Goal: Task Accomplishment & Management: Complete application form

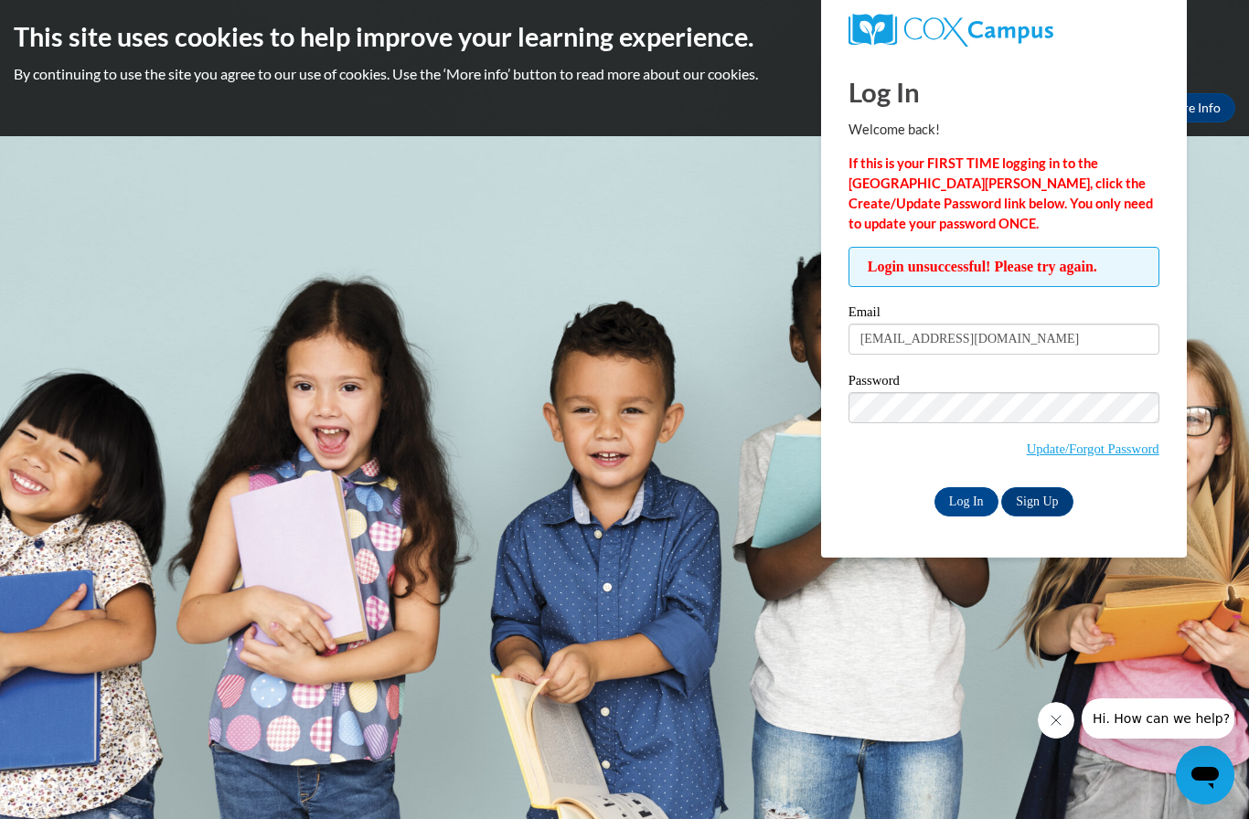
click at [1067, 454] on link "Update/Forgot Password" at bounding box center [1093, 449] width 133 height 15
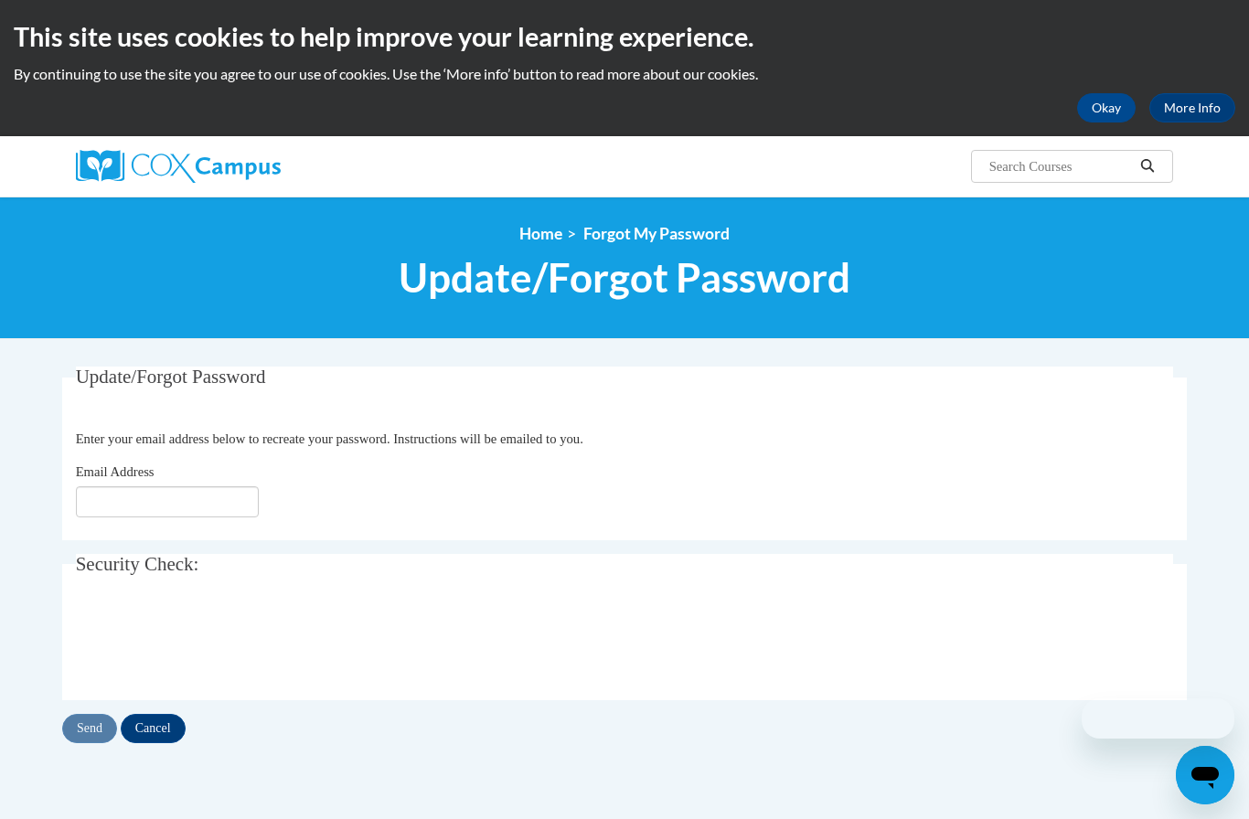
click at [243, 503] on input "Email Address" at bounding box center [167, 501] width 183 height 31
type input "[EMAIL_ADDRESS][DOMAIN_NAME]"
click at [96, 737] on input "Send" at bounding box center [89, 728] width 55 height 29
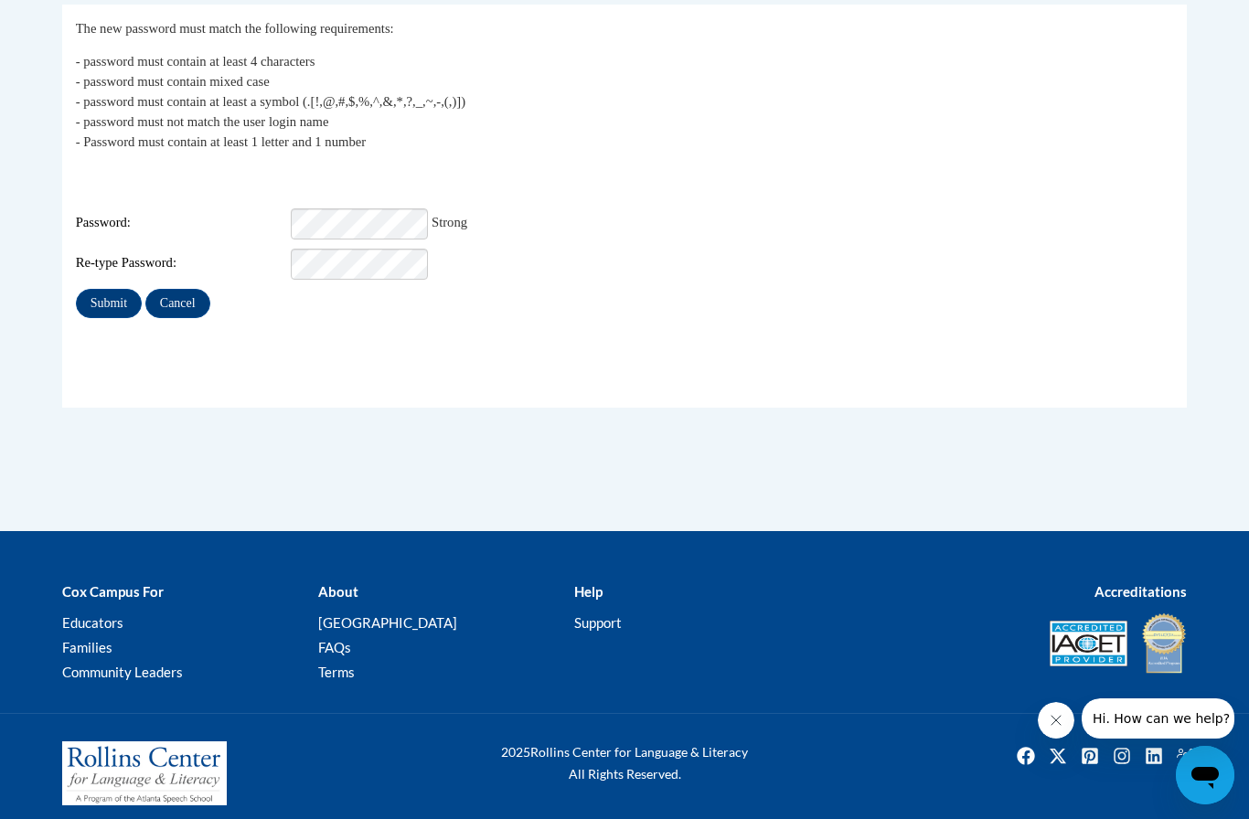
click at [101, 293] on input "Submit" at bounding box center [109, 303] width 66 height 29
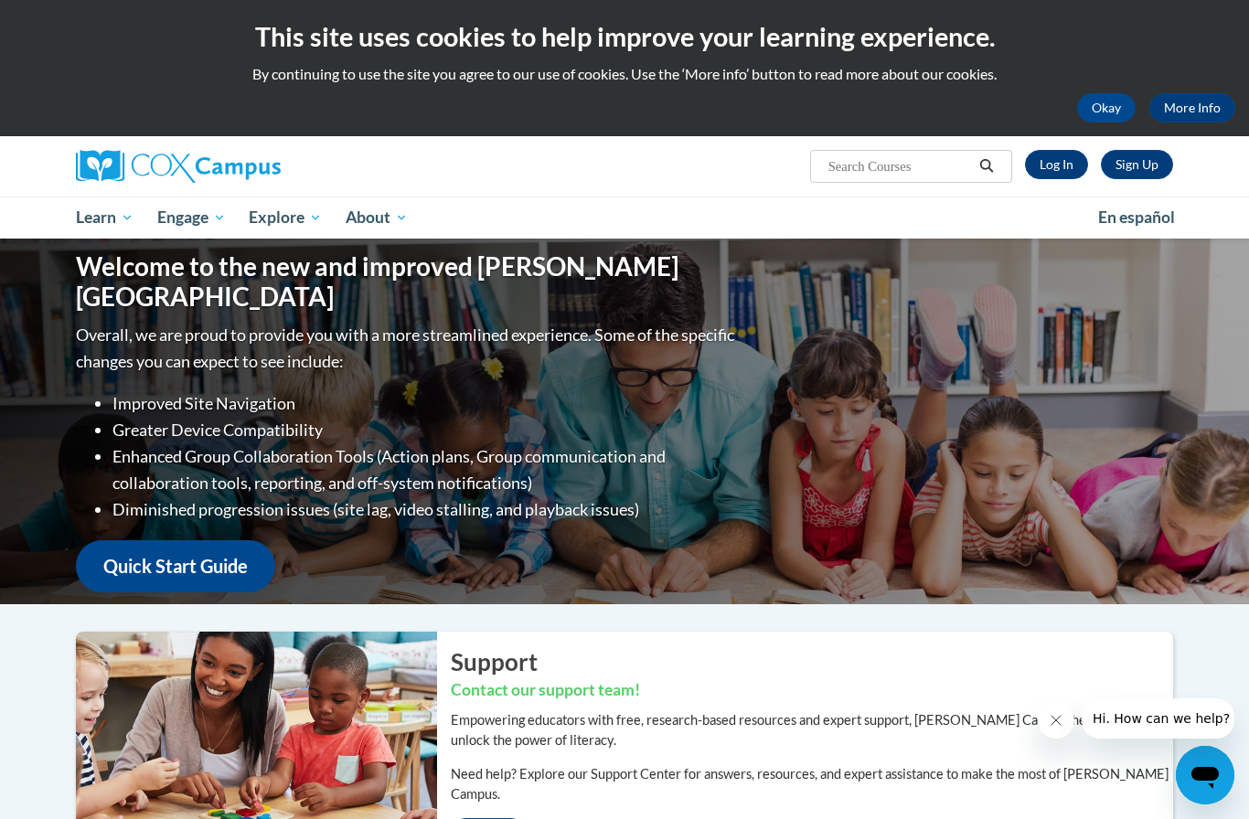
click at [1073, 156] on link "Log In" at bounding box center [1056, 164] width 63 height 29
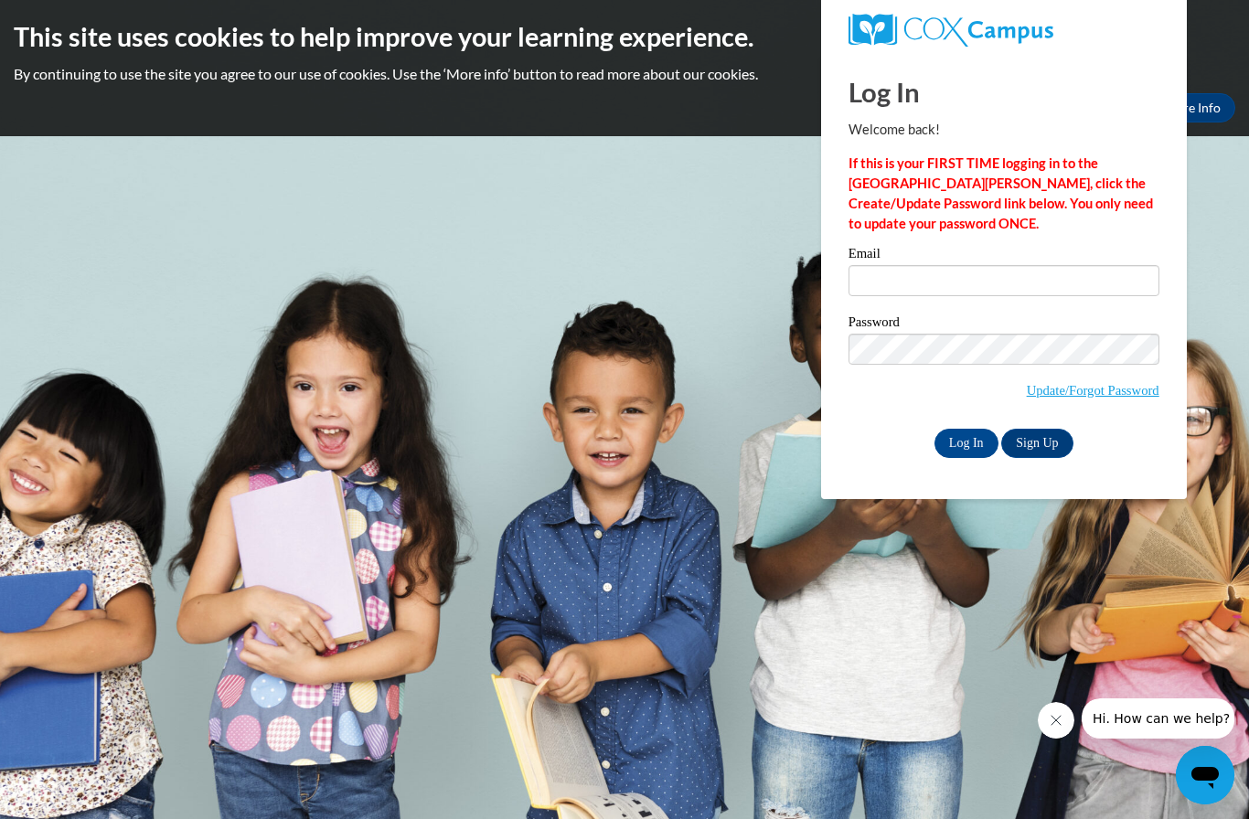
click at [944, 286] on input "Email" at bounding box center [1004, 280] width 311 height 31
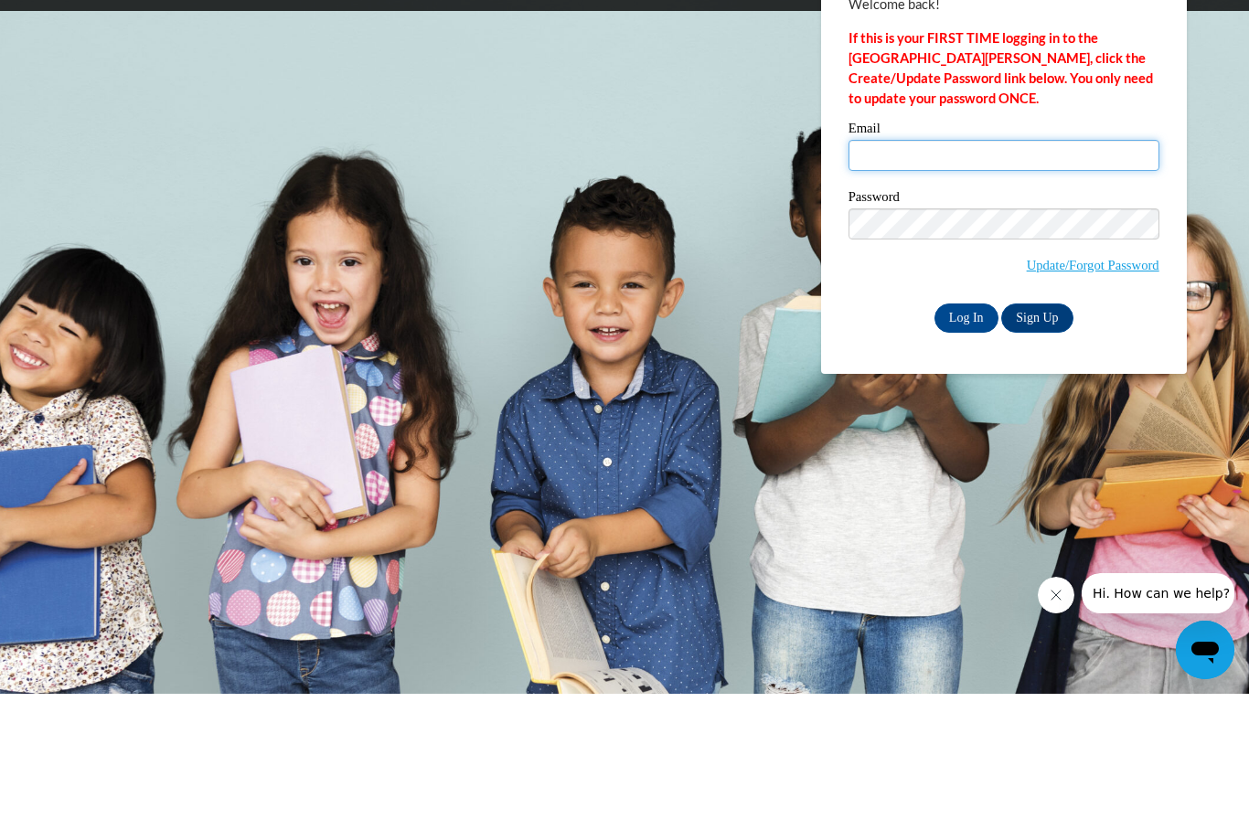
type input "raqiyahtate219@gmail.com"
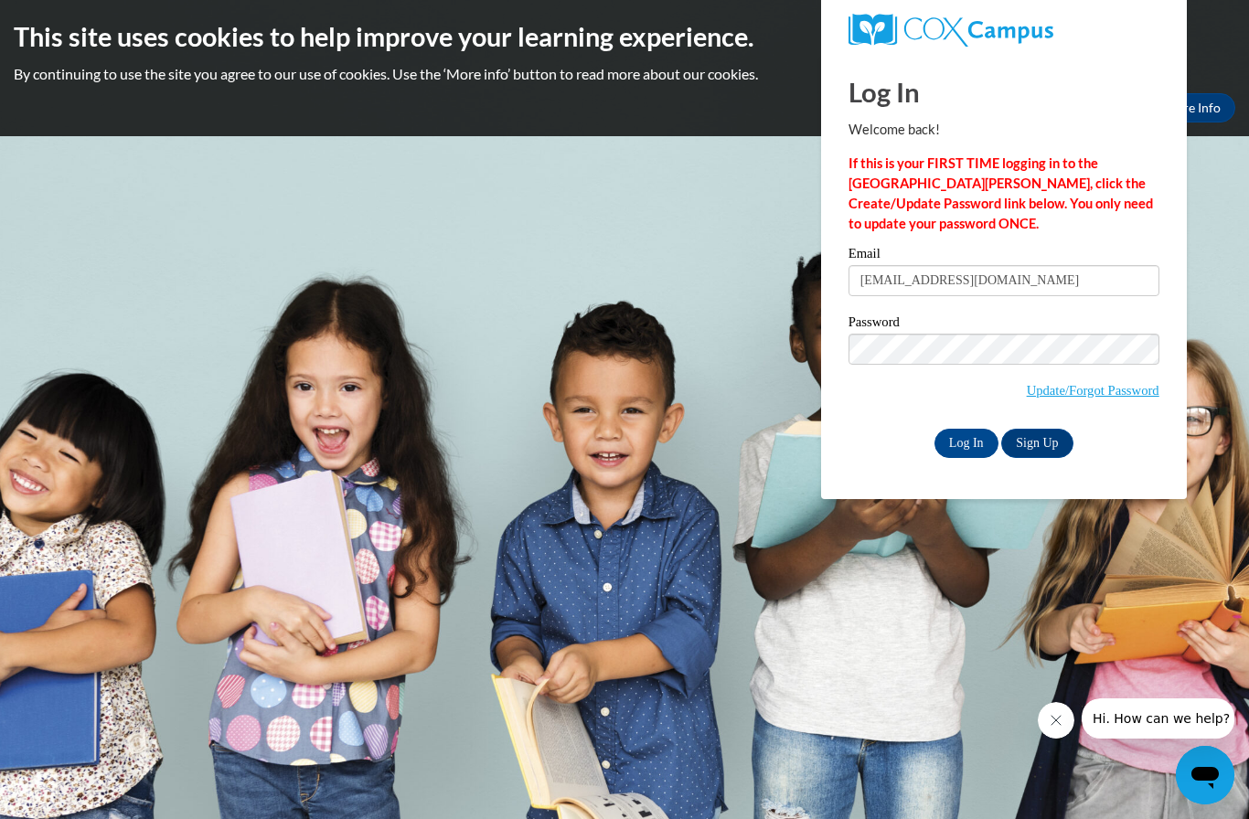
click at [968, 466] on div "Log In Welcome back! If this is your FIRST TIME logging in to the NEW Cox Campu…" at bounding box center [1003, 277] width 393 height 444
click at [978, 469] on div "Log In Welcome back! If this is your FIRST TIME logging in to the NEW Cox Campu…" at bounding box center [1003, 277] width 393 height 444
click at [989, 466] on div "Log In Welcome back! If this is your FIRST TIME logging in to the NEW Cox Campu…" at bounding box center [1003, 277] width 393 height 444
click at [993, 470] on div "Log In Welcome back! If this is your FIRST TIME logging in to the NEW Cox Campu…" at bounding box center [1003, 277] width 393 height 444
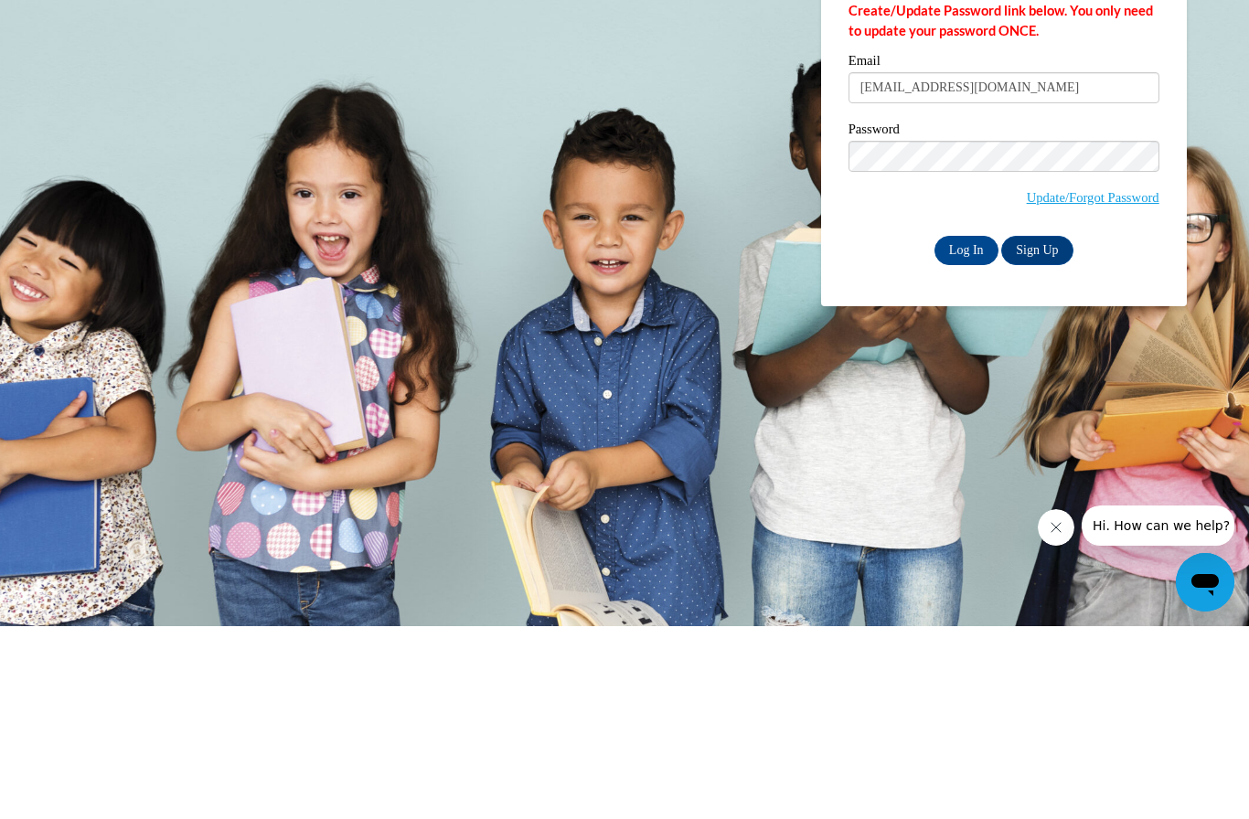
click at [984, 429] on input "Log In" at bounding box center [966, 443] width 64 height 29
click at [962, 454] on input "Log In" at bounding box center [966, 443] width 64 height 29
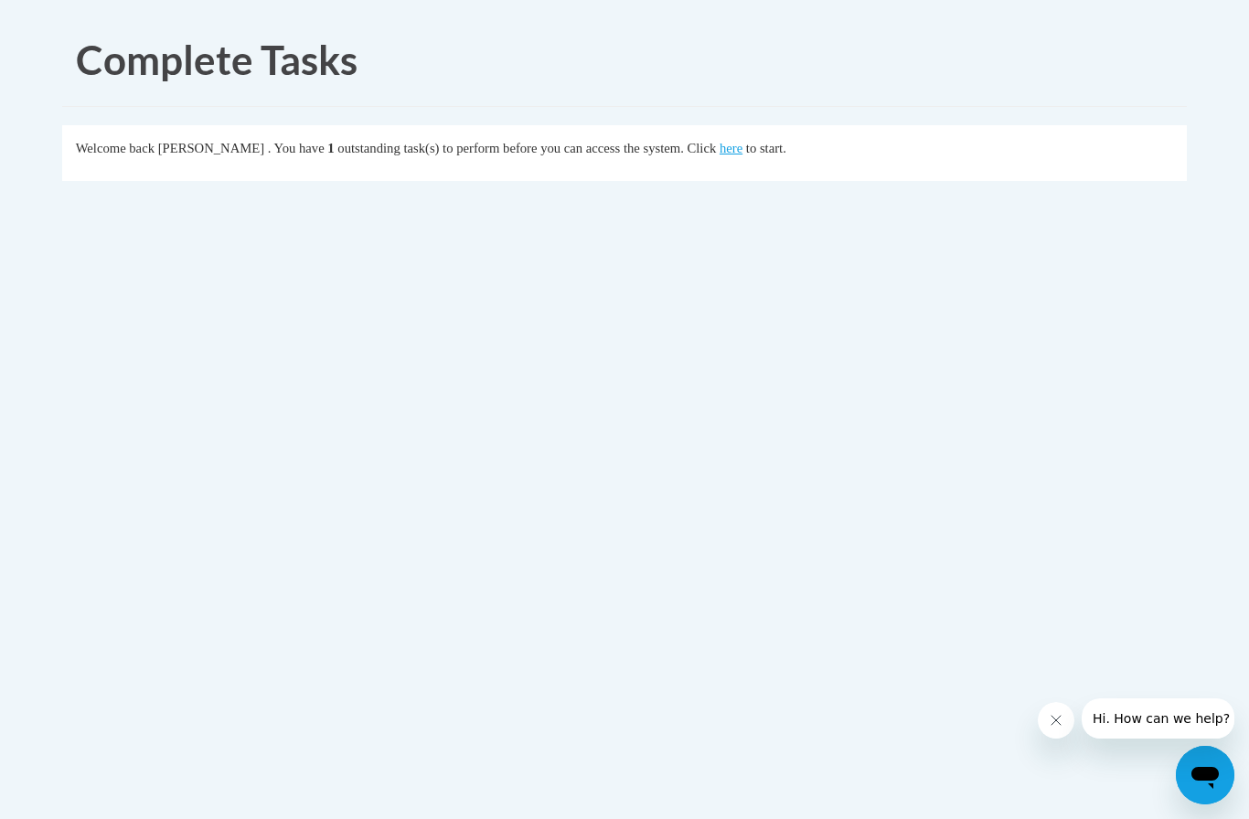
click at [720, 150] on link "here" at bounding box center [731, 148] width 23 height 15
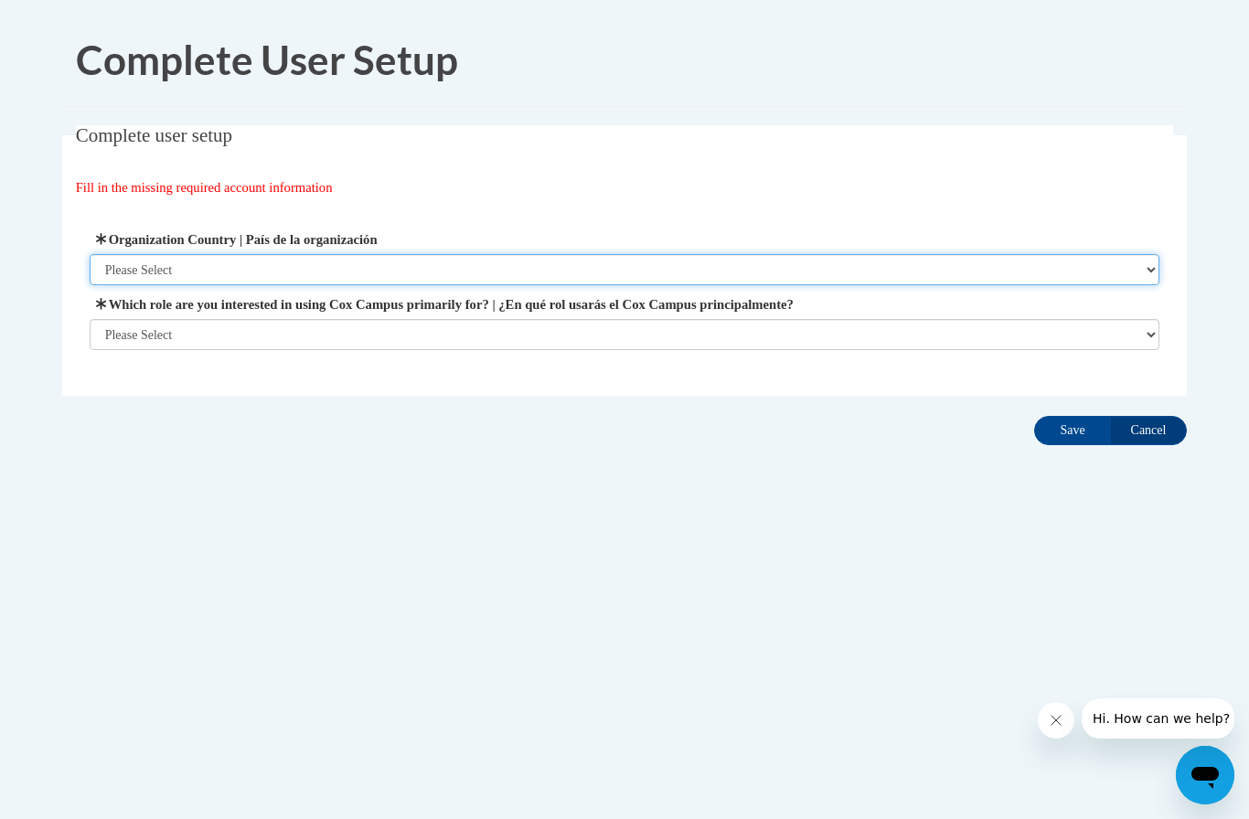
click at [744, 257] on select "Please Select [GEOGRAPHIC_DATA] | [GEOGRAPHIC_DATA] Outside of [GEOGRAPHIC_DATA…" at bounding box center [625, 269] width 1071 height 31
select select "ad49bcad-a171-4b2e-b99c-48b446064914"
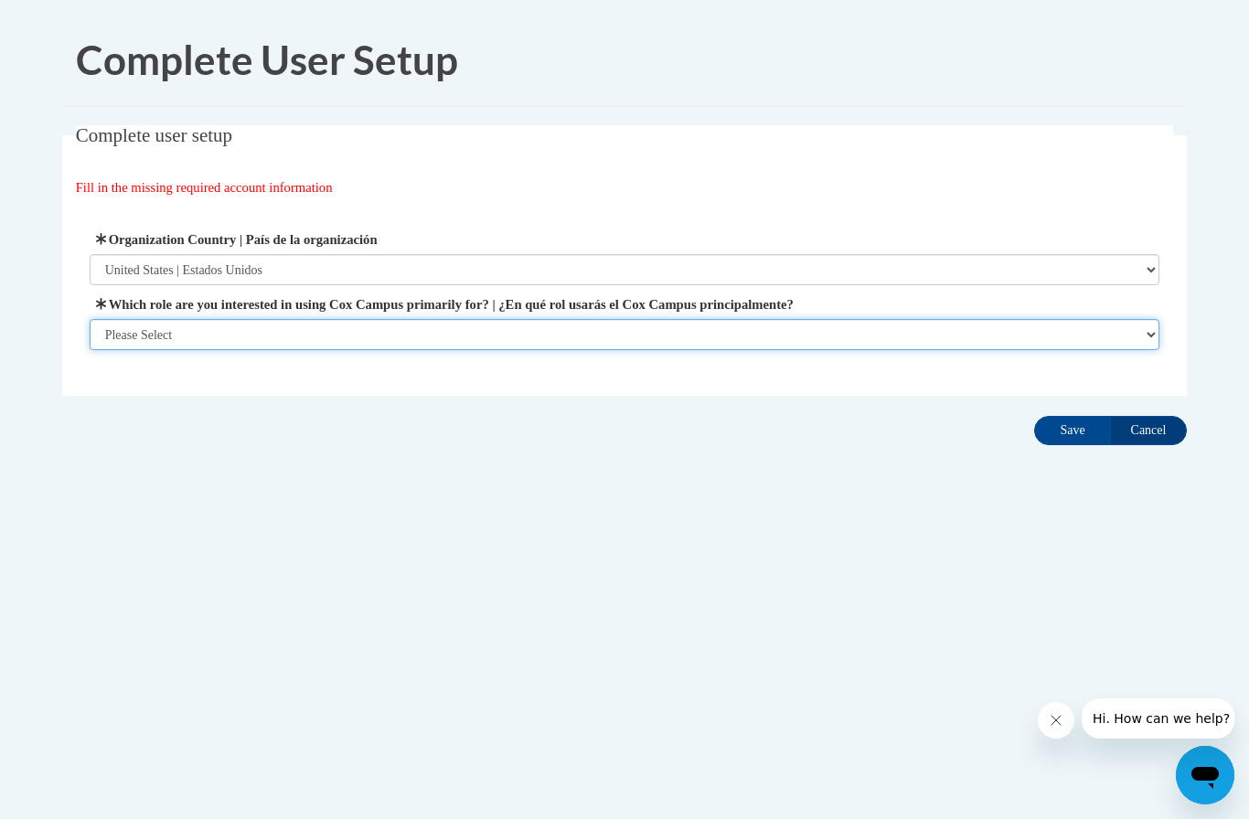
click at [750, 322] on select "Please Select College/University | Colegio/Universidad Community/Nonprofit Part…" at bounding box center [625, 334] width 1071 height 31
click at [746, 330] on select "Please Select College/University | Colegio/Universidad Community/Nonprofit Part…" at bounding box center [625, 334] width 1071 height 31
select select "fbf2d438-af2f-41f8-98f1-81c410e29de3"
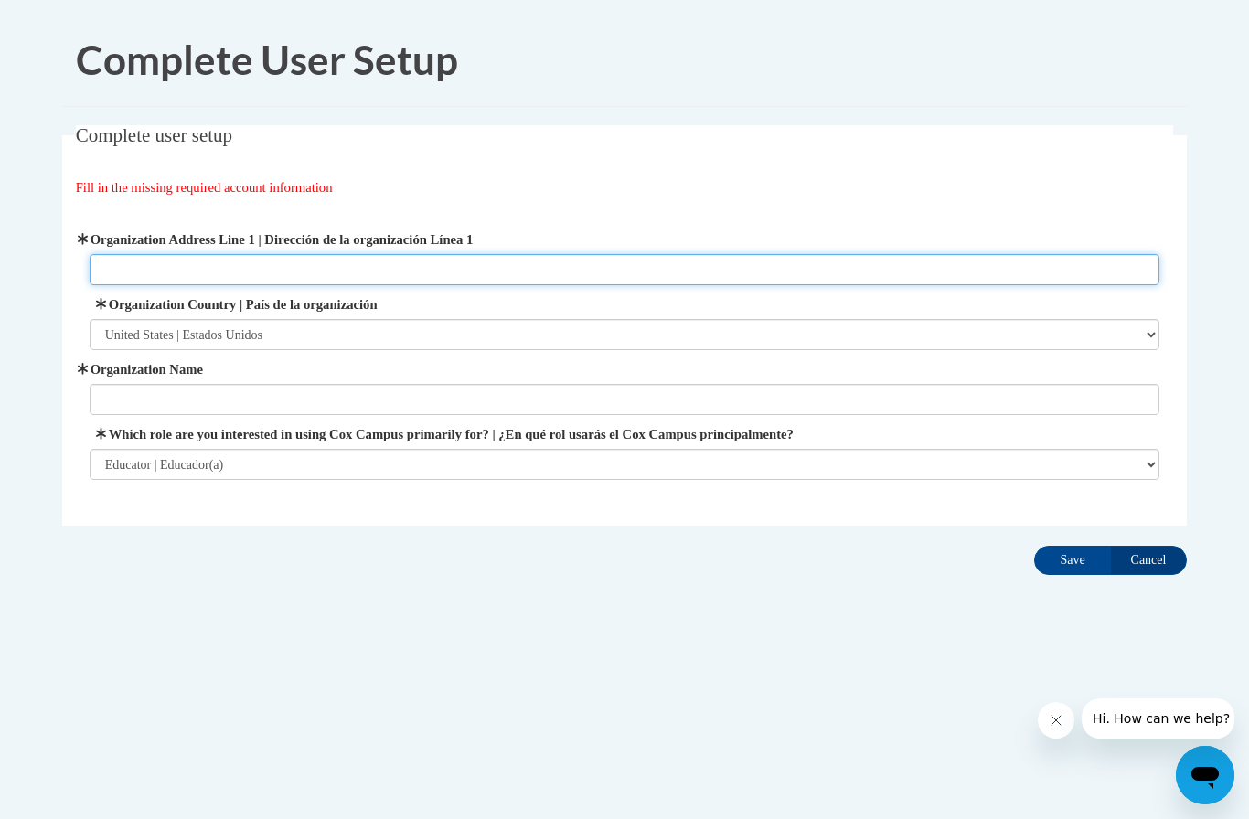
click at [773, 266] on input "Organization Address Line 1 | Dirección de la organización Línea 1" at bounding box center [625, 269] width 1071 height 31
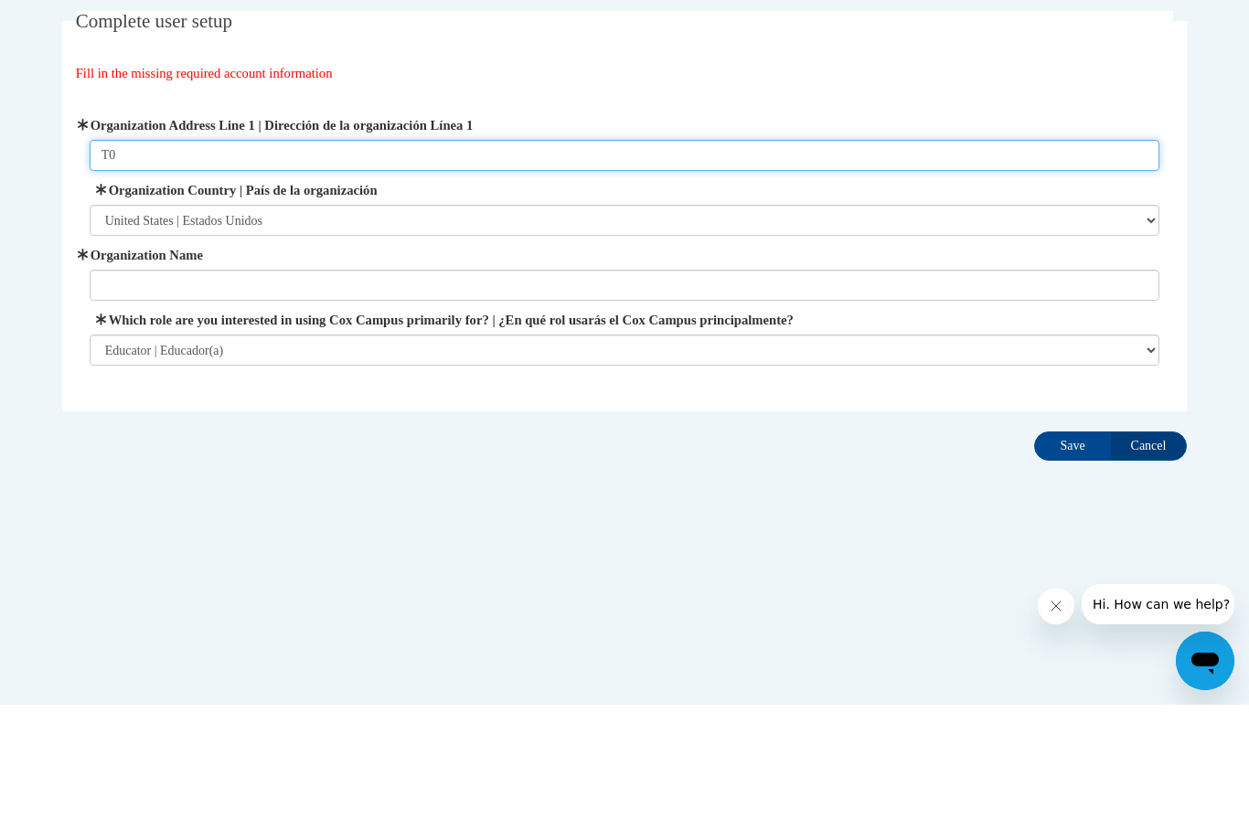
type input "T"
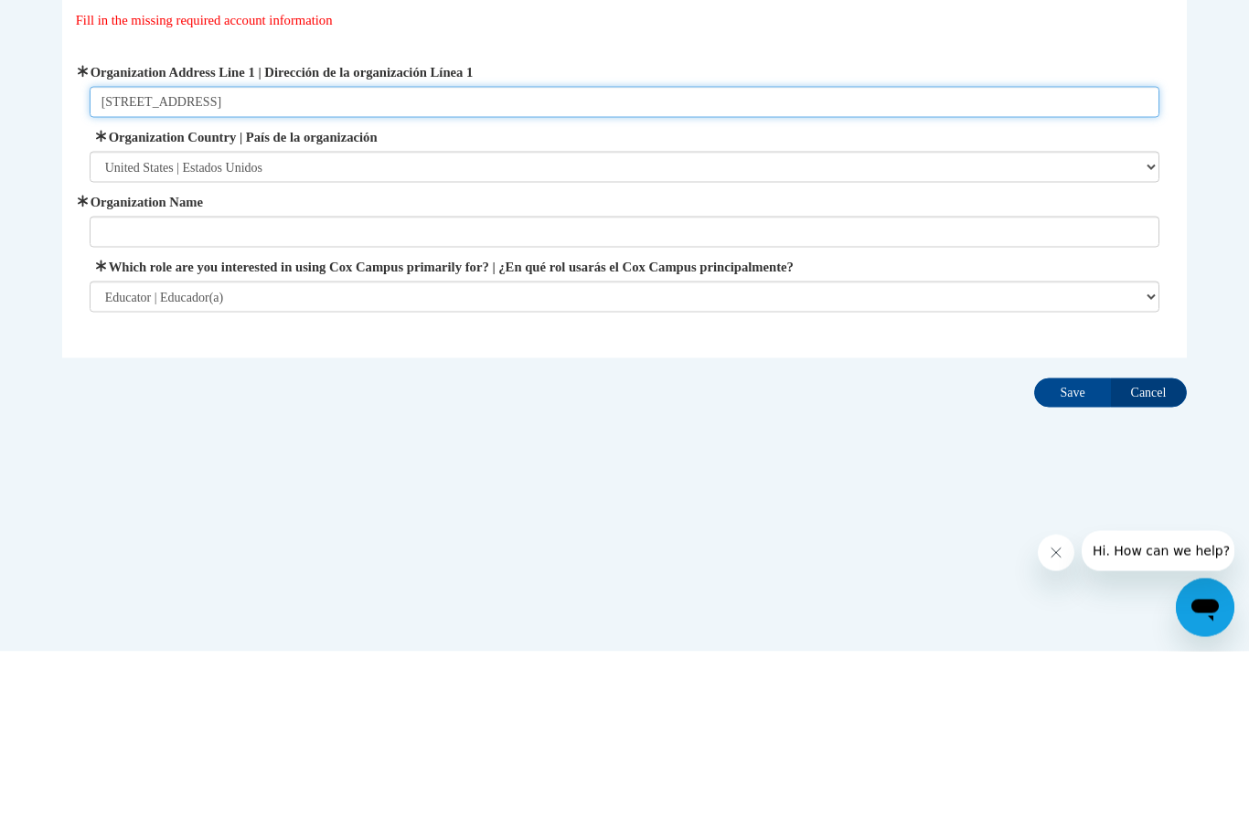
type input "[STREET_ADDRESS]"
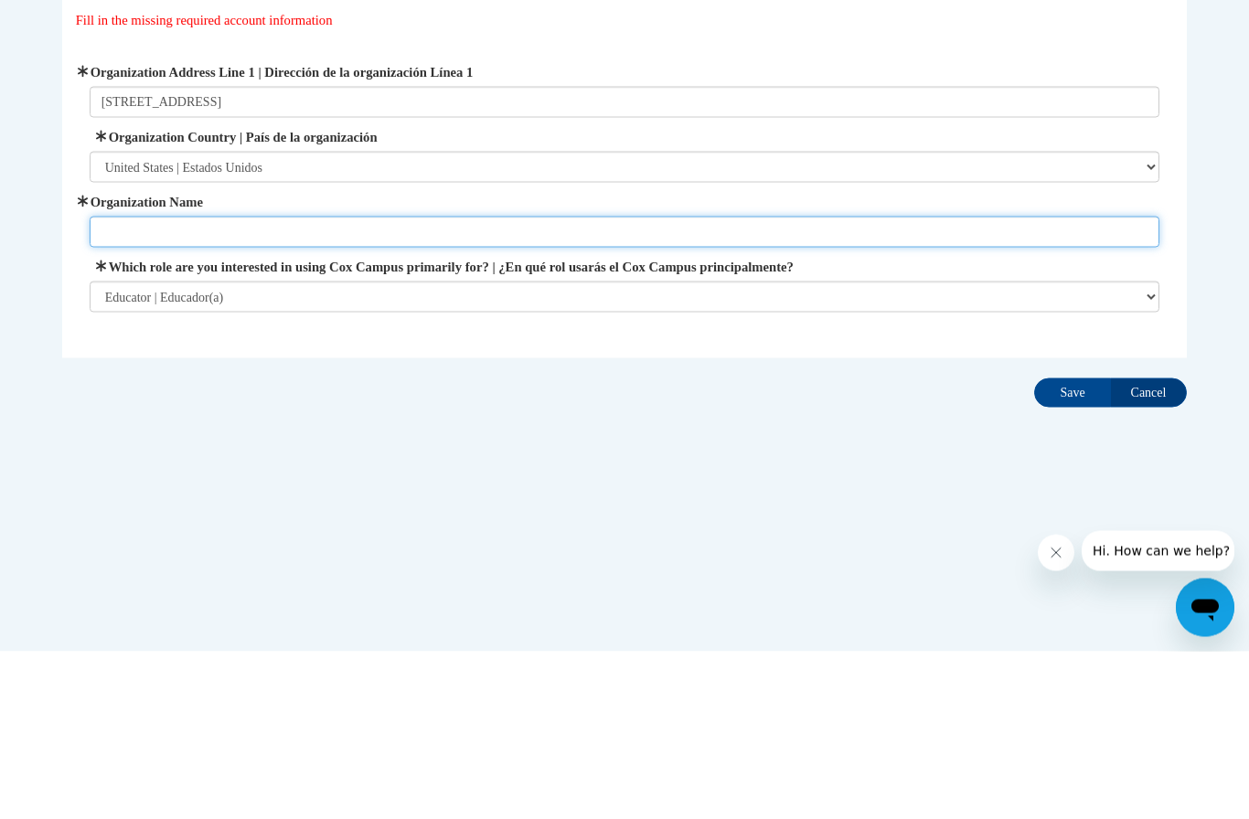
click at [125, 384] on input "Organization Name" at bounding box center [625, 399] width 1071 height 31
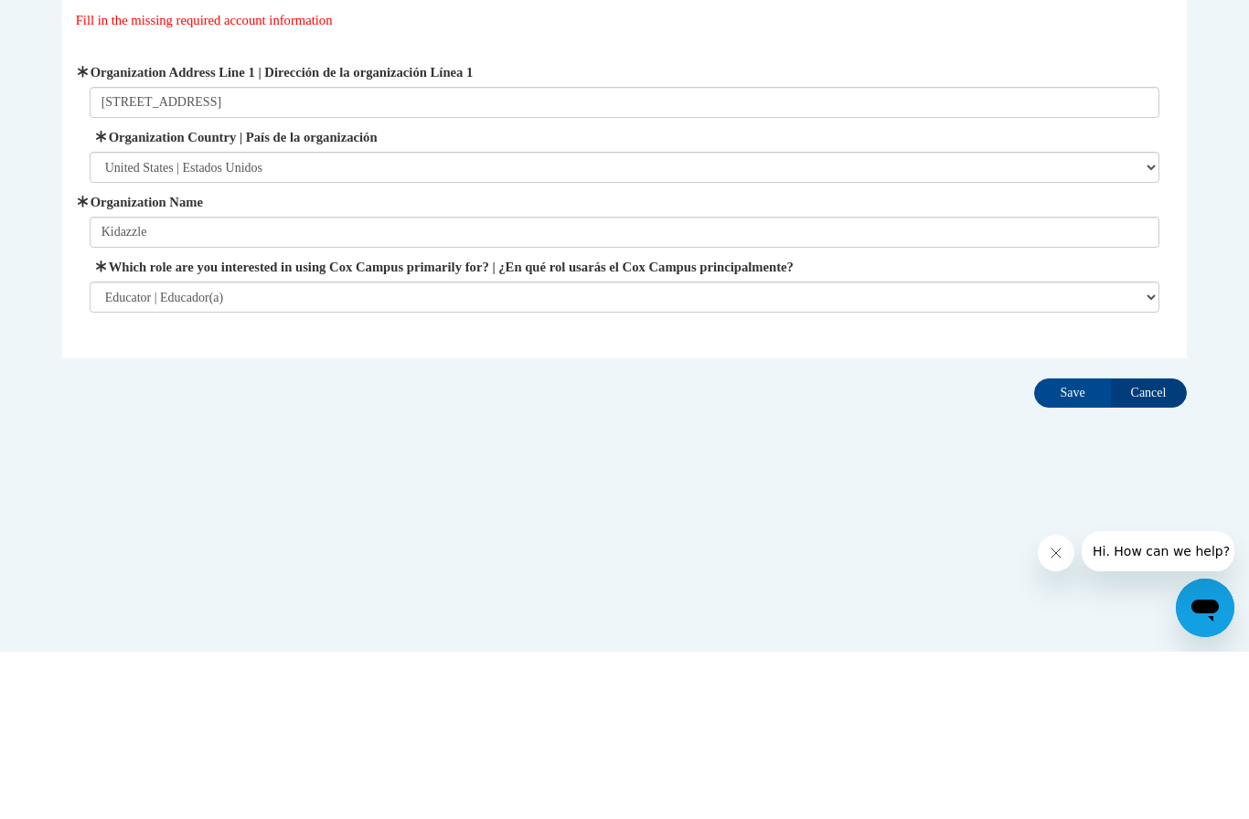
click at [112, 359] on label "Organization Name" at bounding box center [625, 369] width 1071 height 20
click at [112, 384] on input "Kidazzle" at bounding box center [625, 399] width 1071 height 31
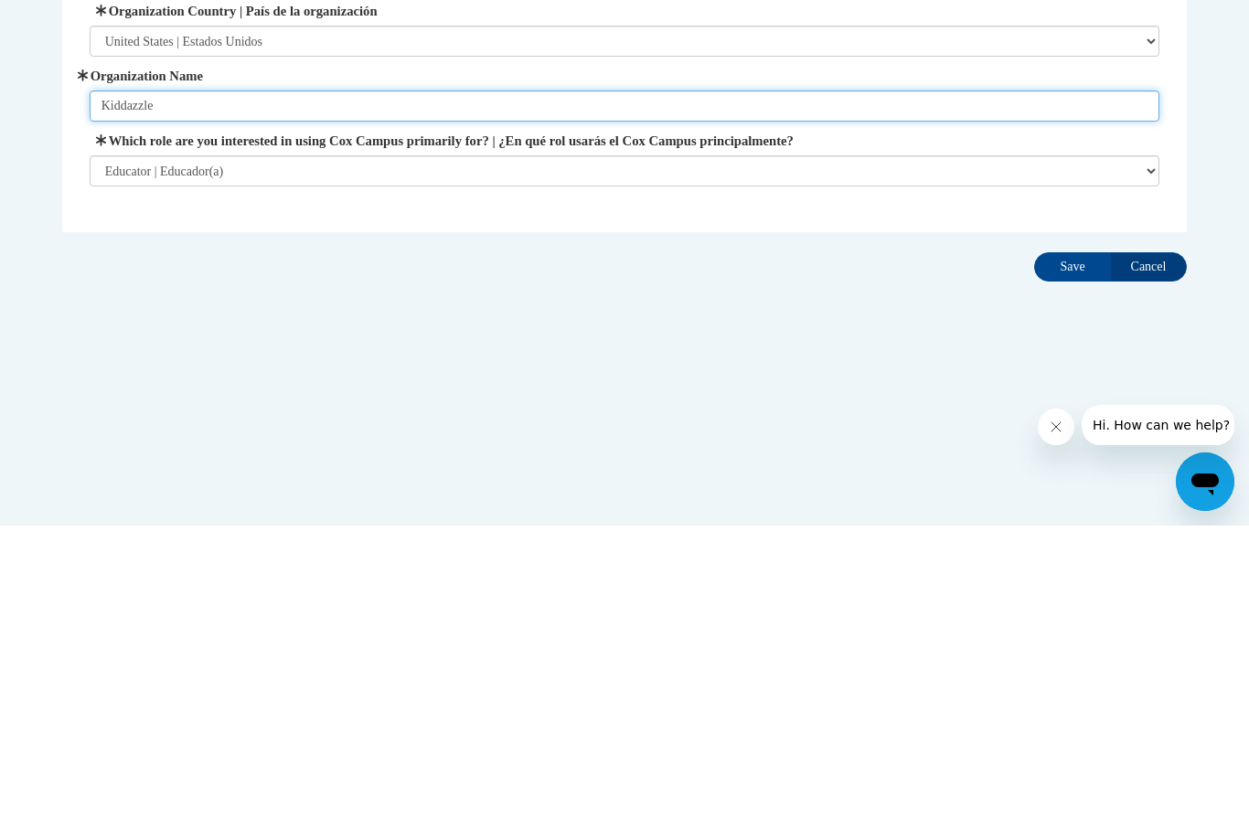
type input "Kiddazzle"
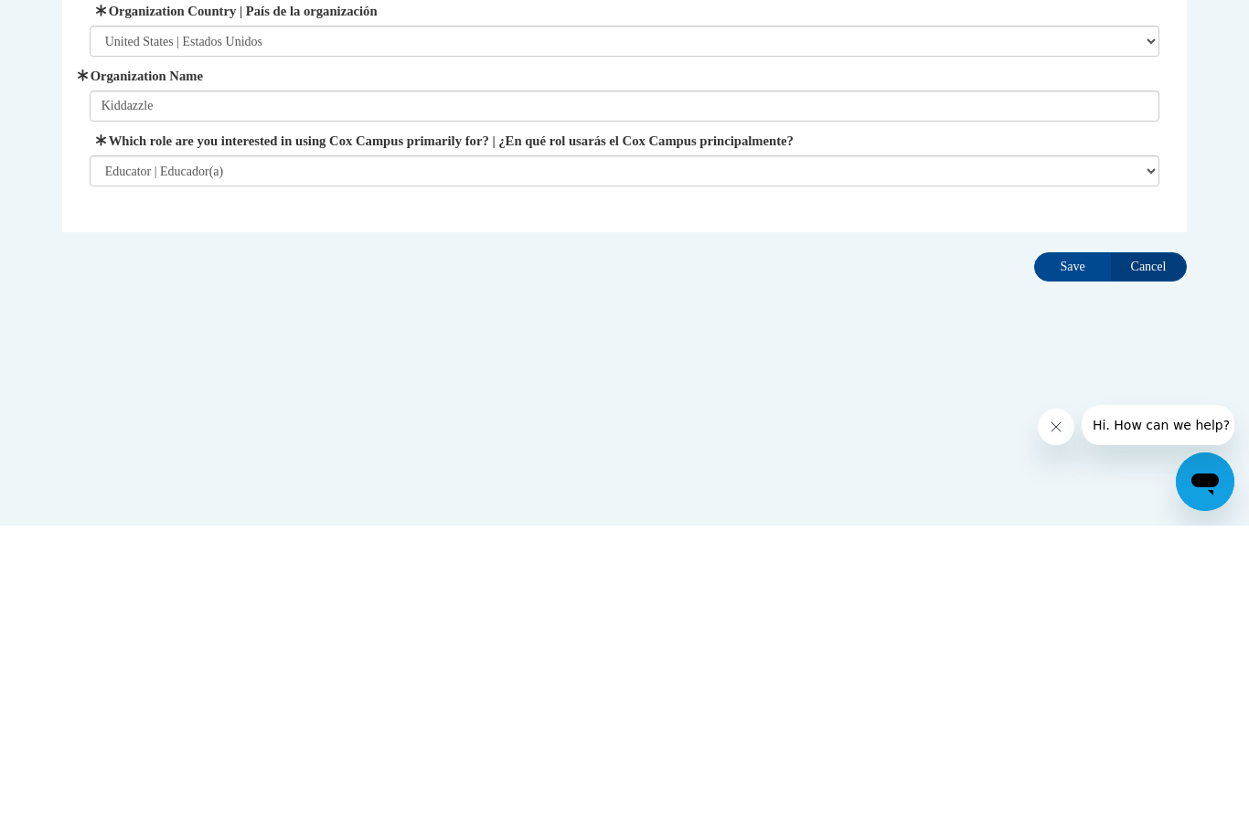
click at [1087, 546] on input "Save" at bounding box center [1072, 560] width 77 height 29
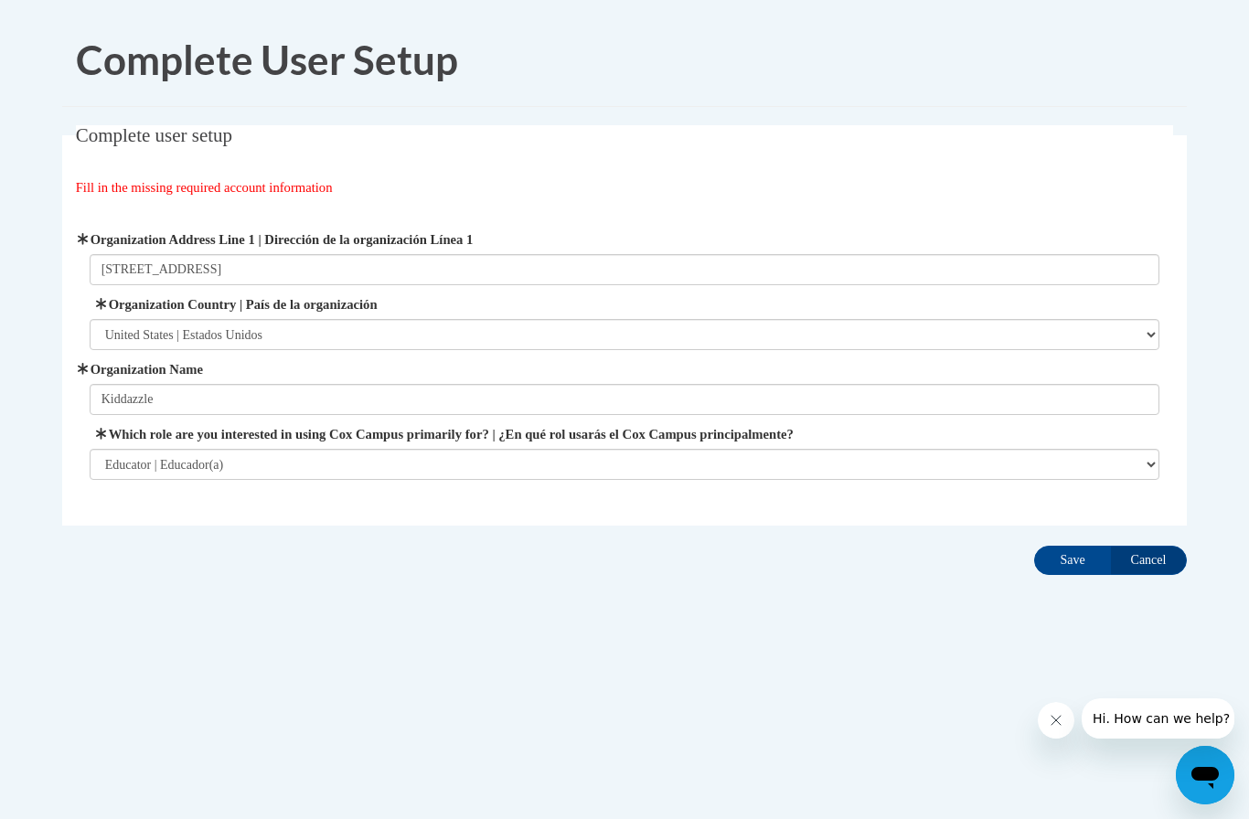
click at [1076, 571] on input "Save" at bounding box center [1072, 560] width 77 height 29
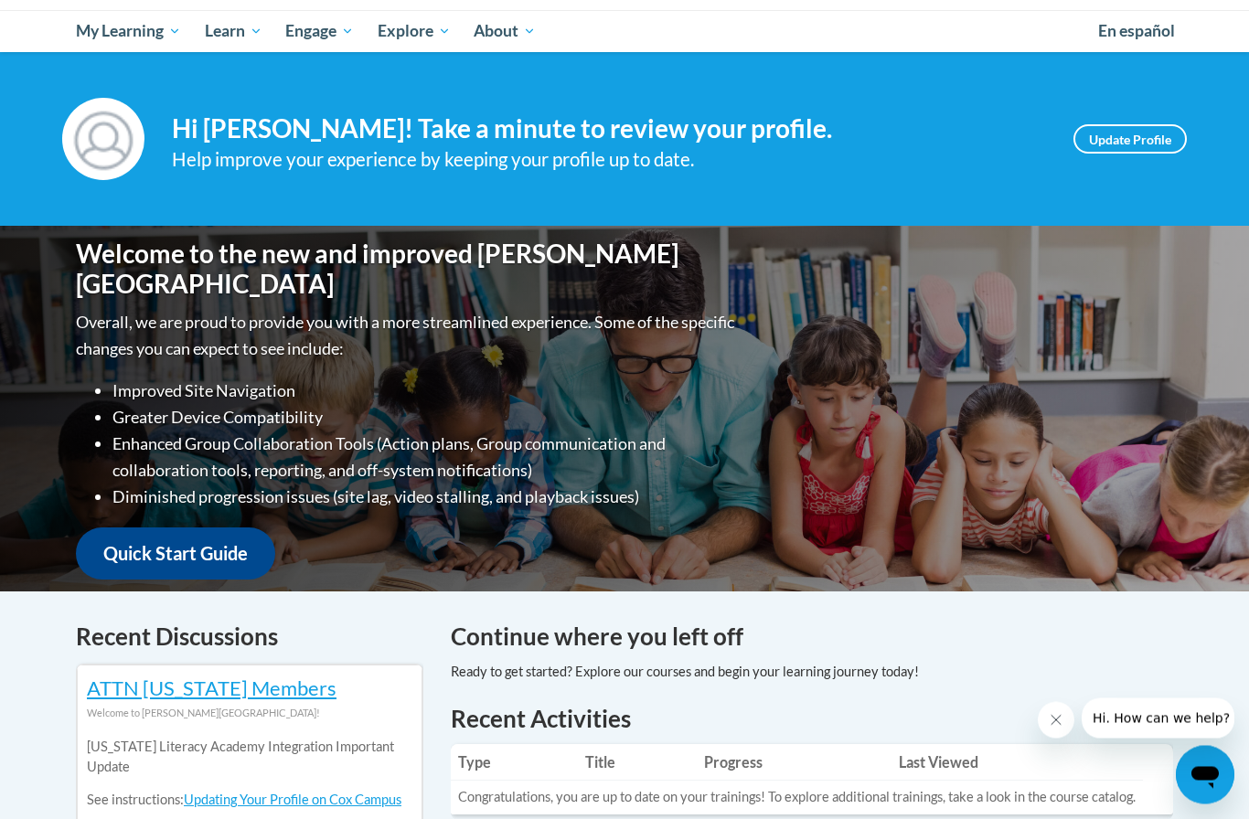
scroll to position [127, 0]
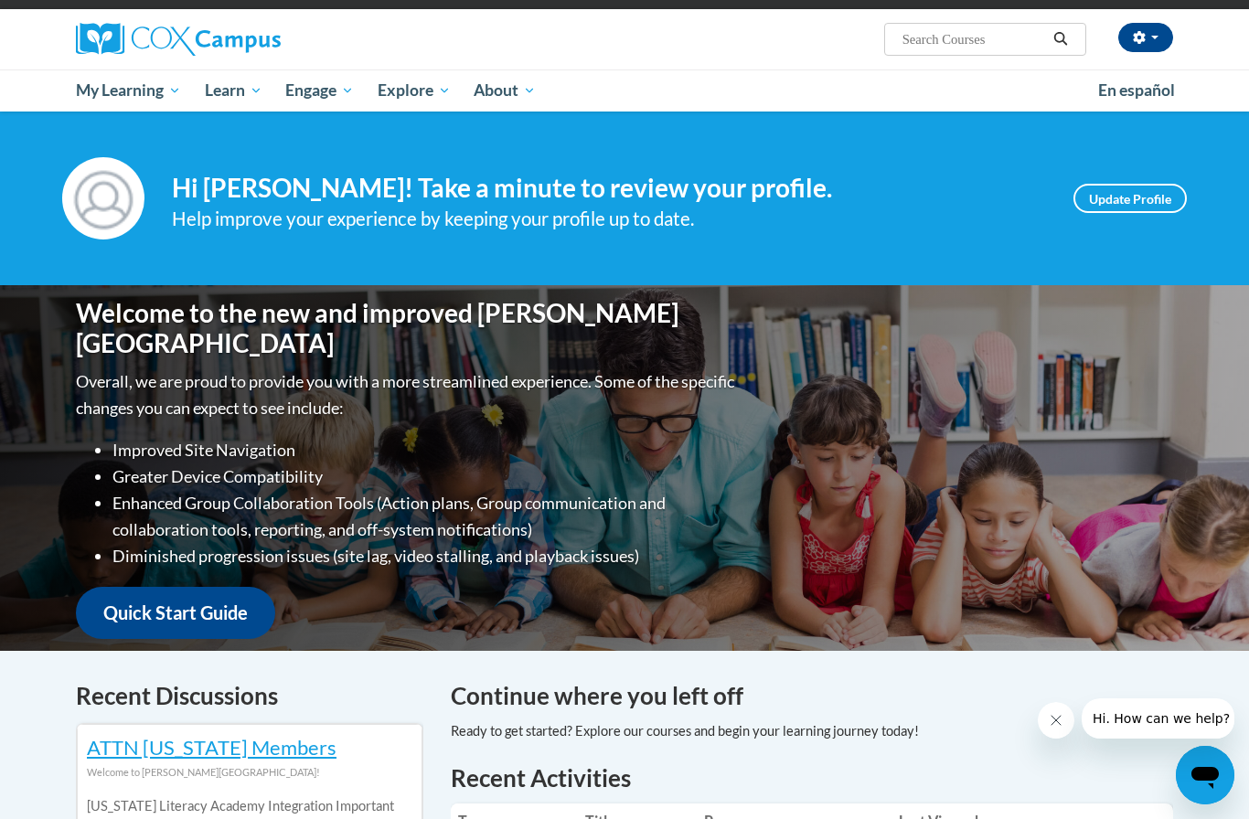
click at [0, 0] on span "My Course Progress" at bounding box center [0, 0] width 0 height 0
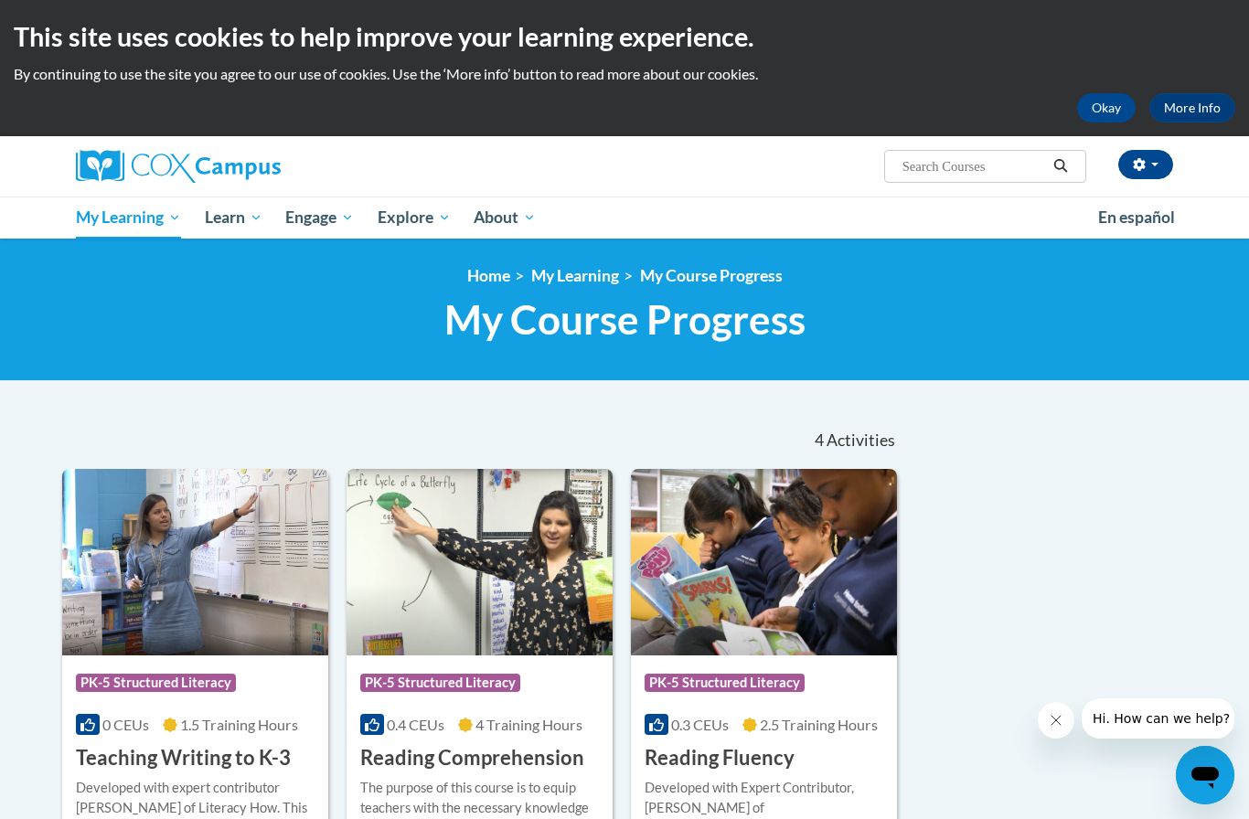
scroll to position [75, 0]
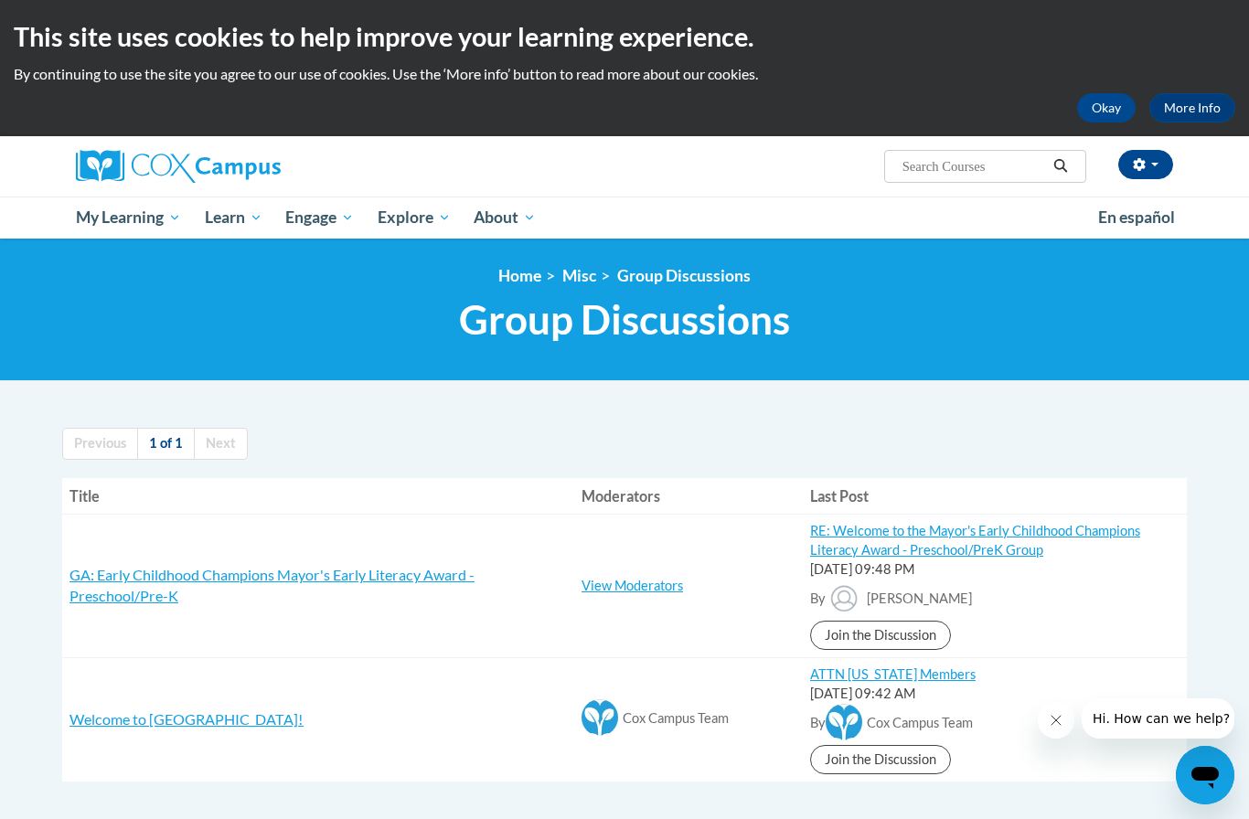
click at [270, 566] on span "GA: Early Childhood Champions Mayor's Early Literacy Award - Preschool/Pre-K" at bounding box center [271, 585] width 405 height 38
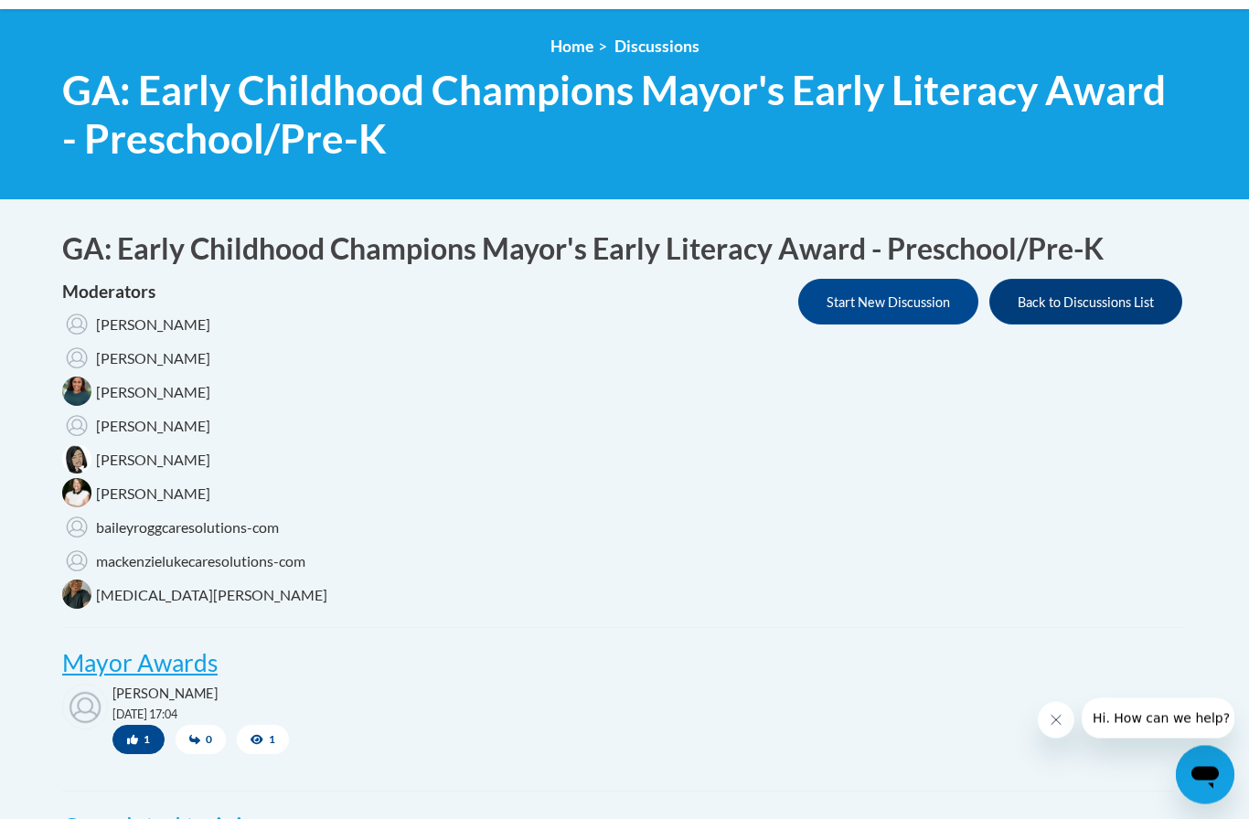
scroll to position [353, 0]
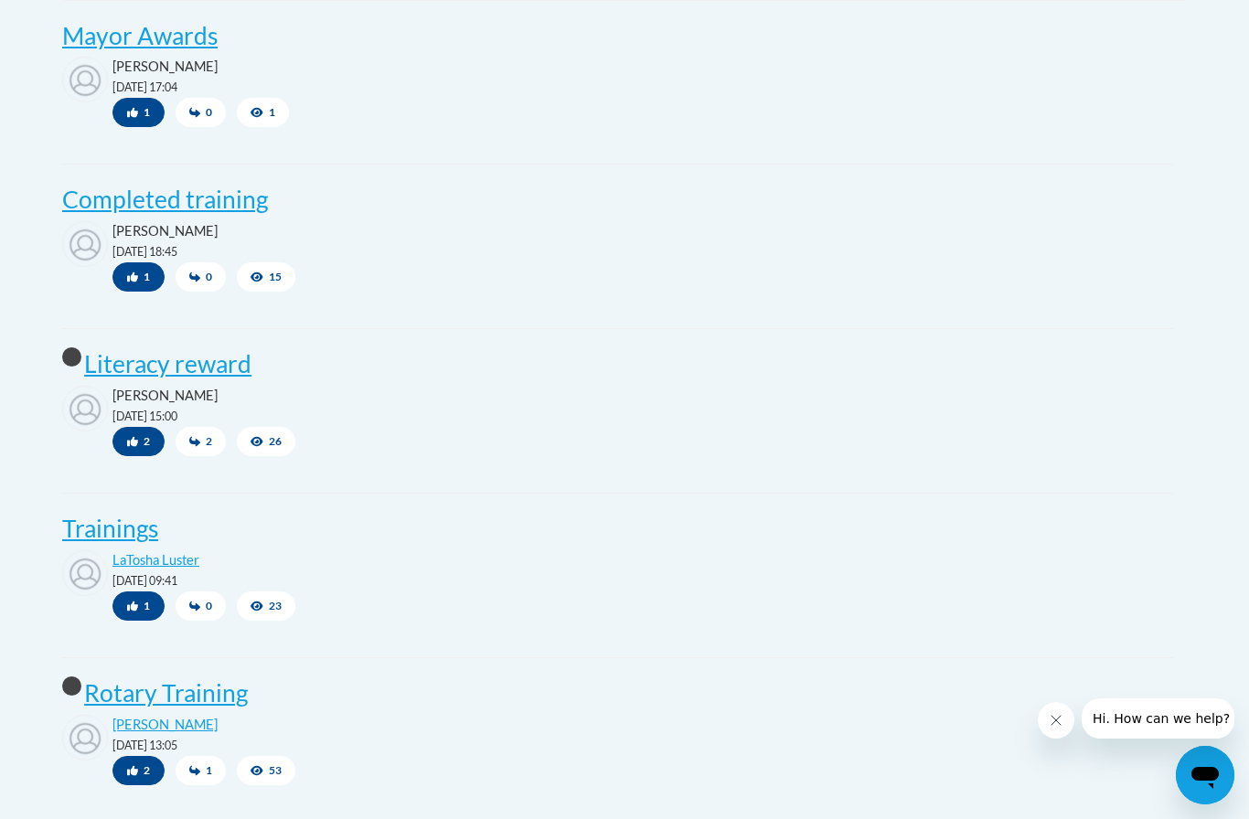
click at [540, 421] on div "[PERSON_NAME] [DATE] 15:00 2 2 26" at bounding box center [617, 423] width 1111 height 75
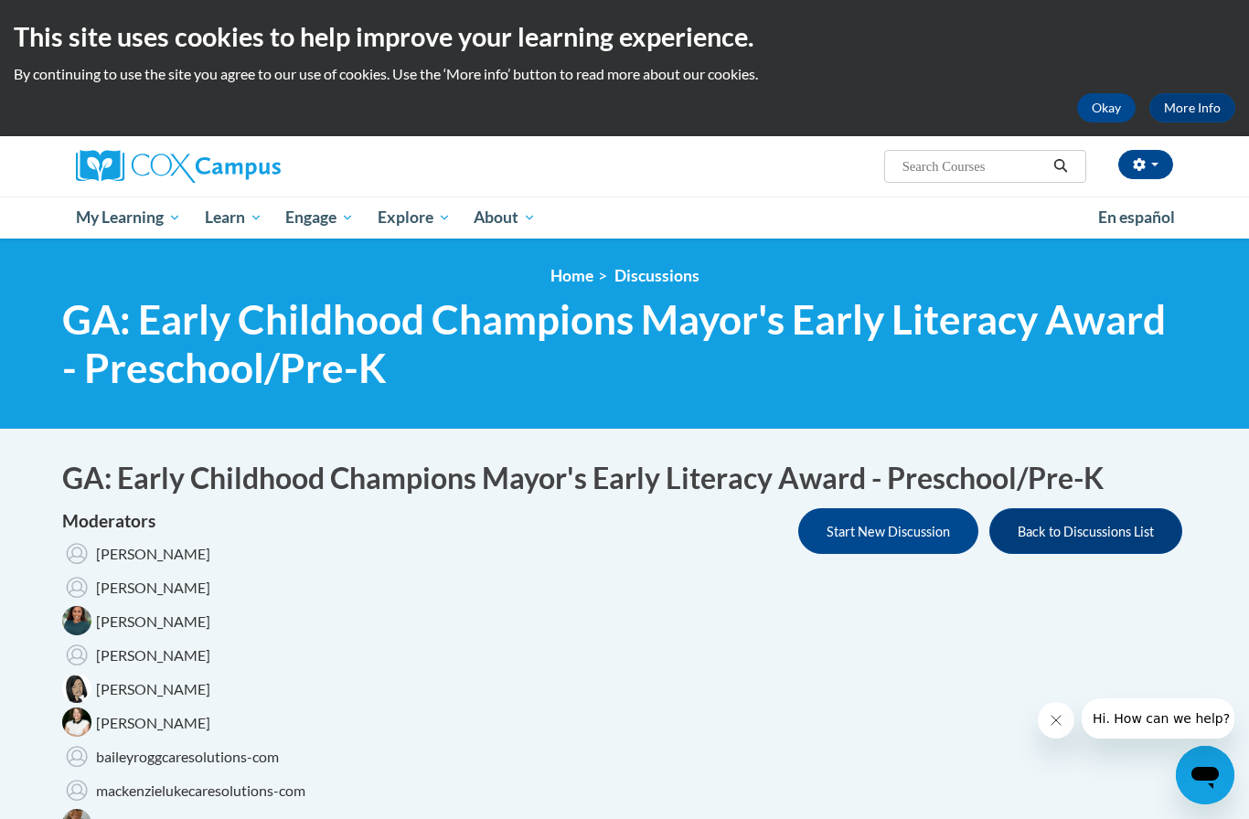
scroll to position [36, 0]
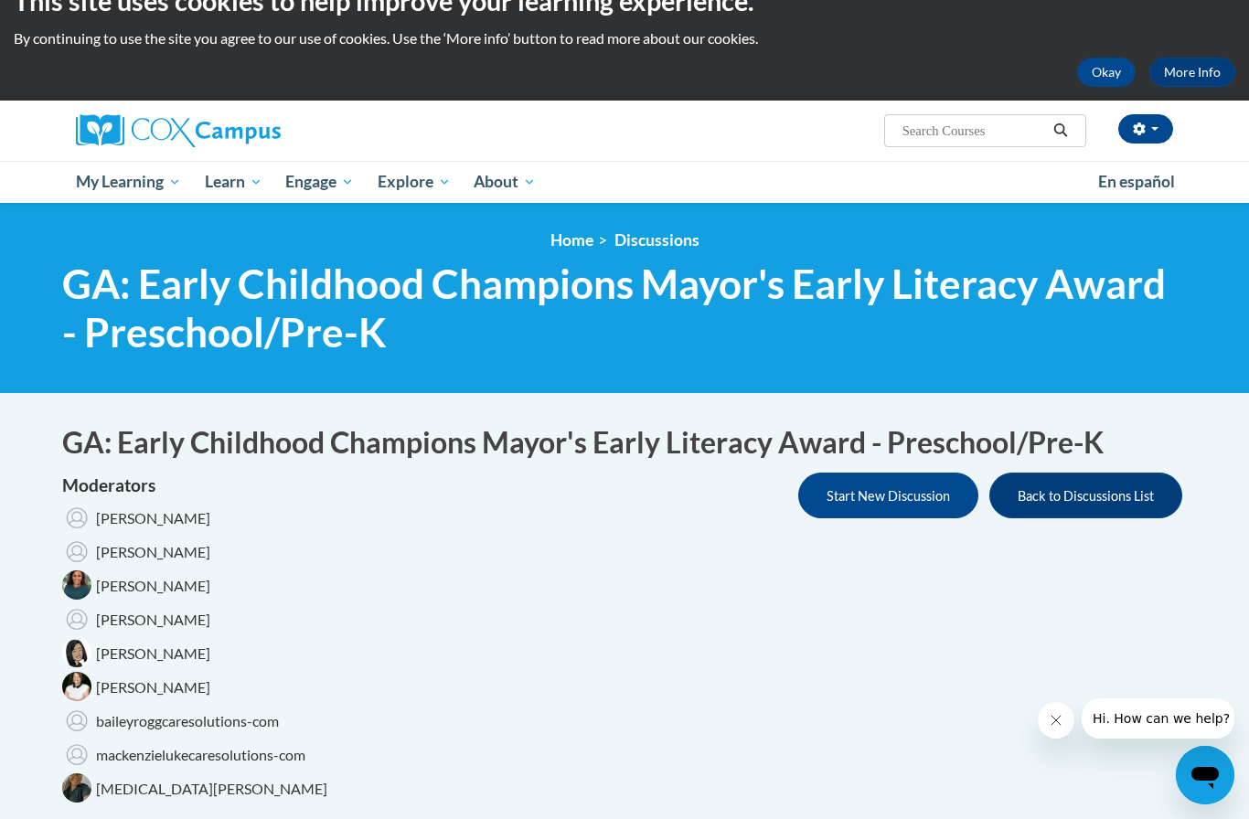
click at [850, 510] on button "Start New Discussion" at bounding box center [888, 496] width 180 height 46
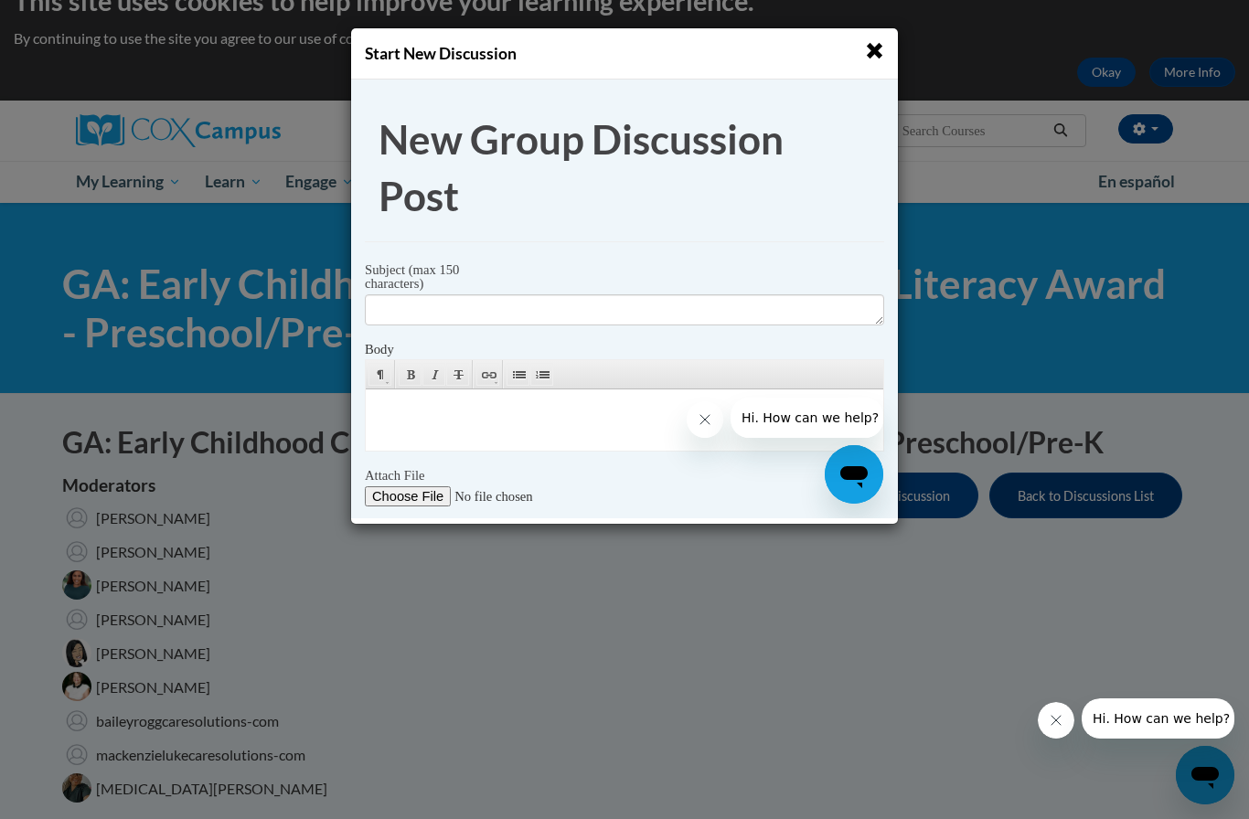
scroll to position [-2, 0]
click at [1027, 61] on div "Start New Discussion" at bounding box center [624, 409] width 1249 height 819
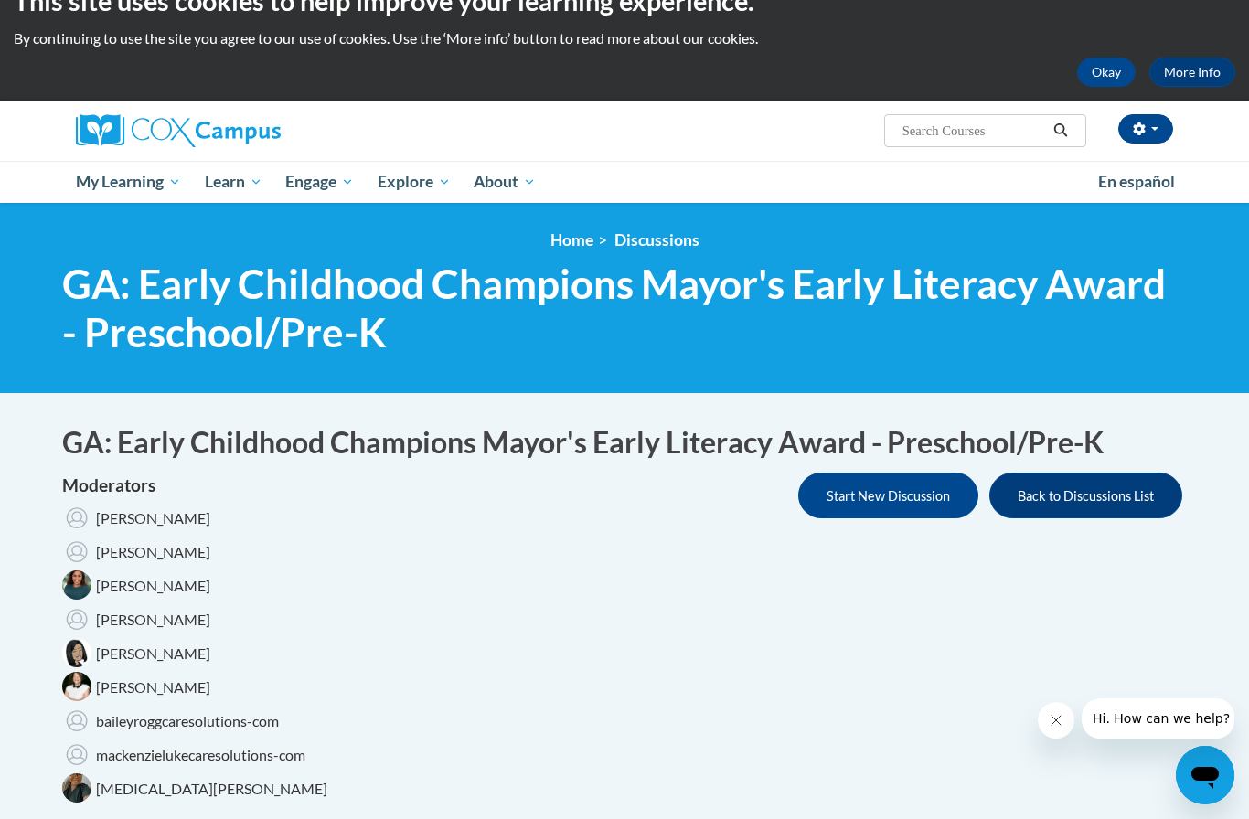
click at [359, 347] on span "GA: Early Childhood Champions Mayor's Early Literacy Award - Preschool/Pre-K" at bounding box center [624, 308] width 1125 height 97
click at [576, 243] on link "Home" at bounding box center [571, 239] width 43 height 19
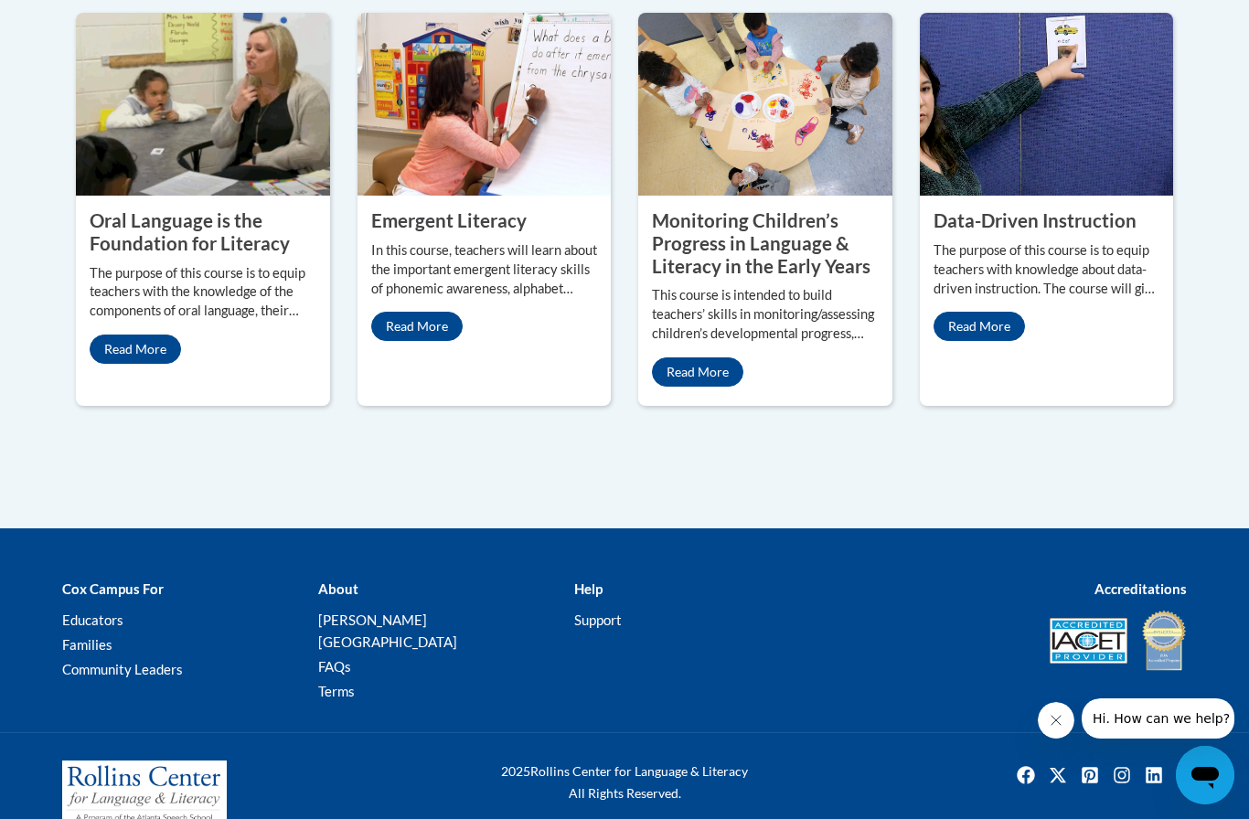
scroll to position [1728, 0]
